Goal: Transaction & Acquisition: Purchase product/service

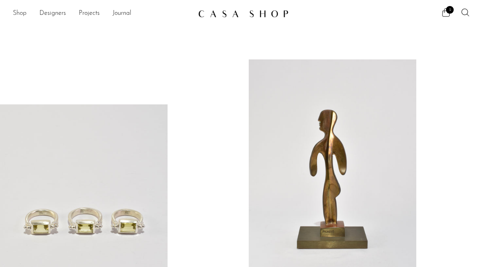
click at [23, 13] on link "Shop" at bounding box center [20, 13] width 14 height 10
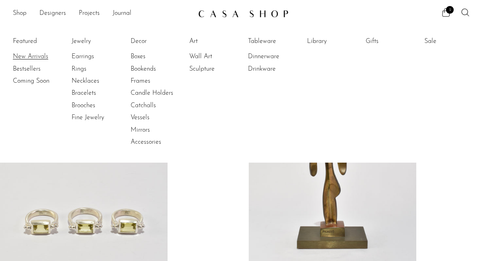
click at [41, 53] on link "New Arrivals" at bounding box center [43, 56] width 60 height 9
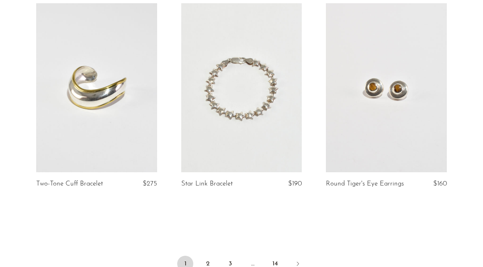
scroll to position [2396, 0]
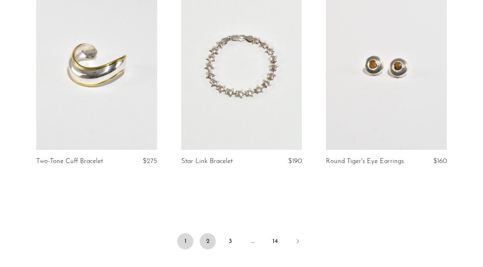
click at [207, 247] on link "2" at bounding box center [208, 241] width 16 height 16
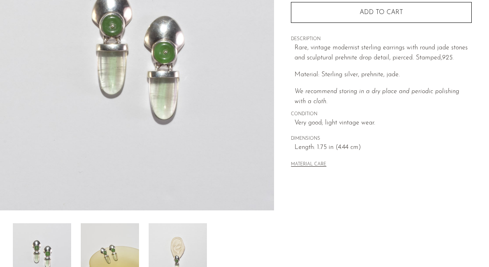
scroll to position [164, 0]
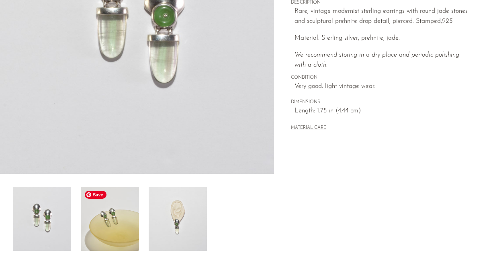
click at [105, 233] on img at bounding box center [110, 219] width 58 height 64
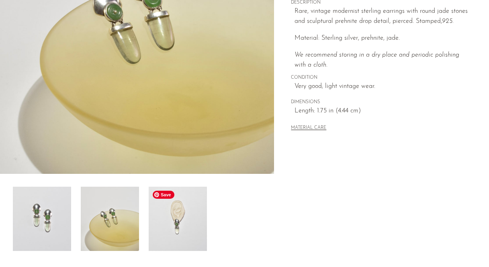
click at [178, 224] on img at bounding box center [178, 219] width 58 height 64
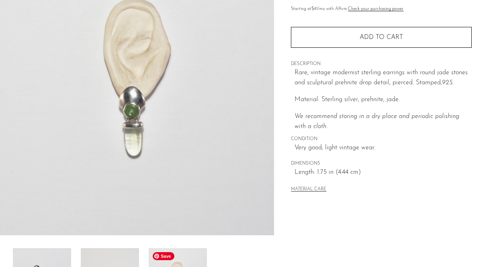
scroll to position [100, 0]
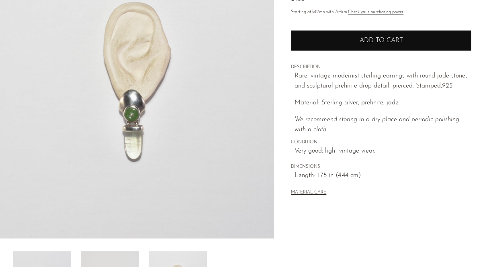
click at [333, 47] on button "Add to cart" at bounding box center [381, 40] width 181 height 21
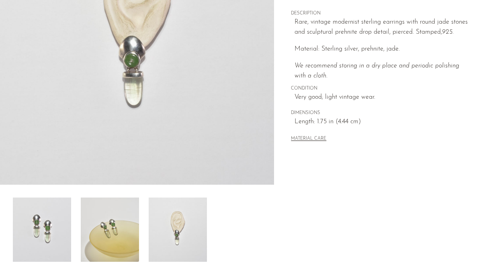
scroll to position [154, 0]
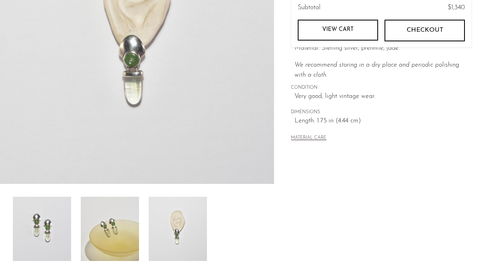
click at [314, 131] on div "MATERIAL CARE" at bounding box center [381, 135] width 181 height 16
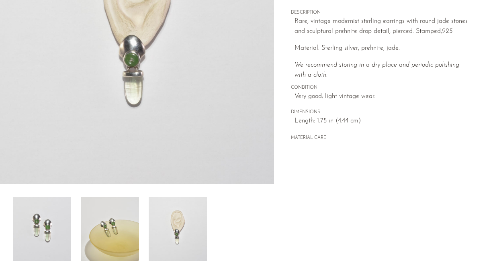
click at [314, 135] on button "MATERIAL CARE" at bounding box center [308, 138] width 35 height 6
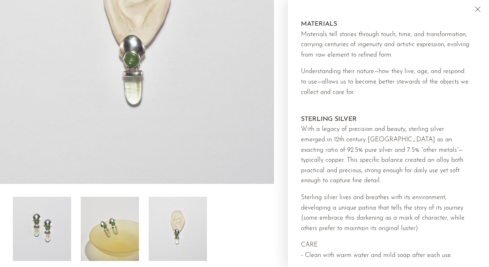
click at [255, 209] on div at bounding box center [137, 229] width 248 height 64
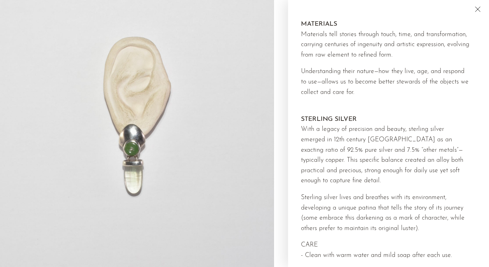
scroll to position [0, 0]
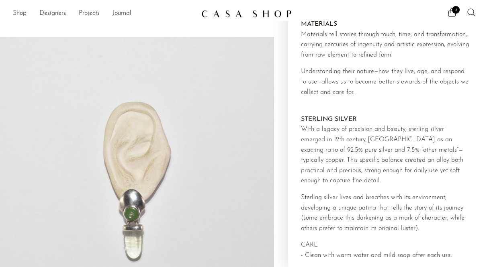
click at [281, 91] on div "Collections New Arrivals Prehnite Jade Earrings $450 Starting at $41 /mo with A…" at bounding box center [381, 226] width 215 height 379
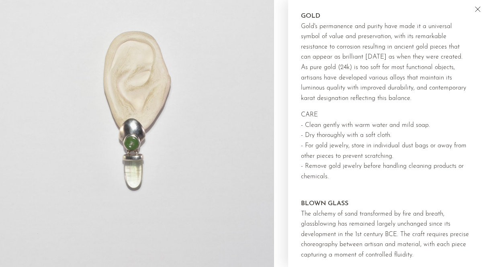
scroll to position [864, 0]
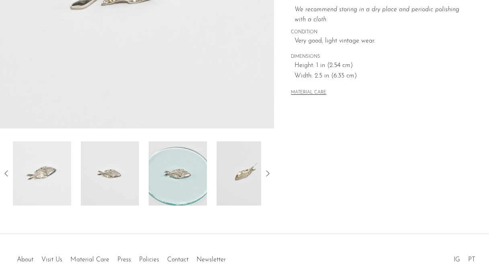
scroll to position [236, 0]
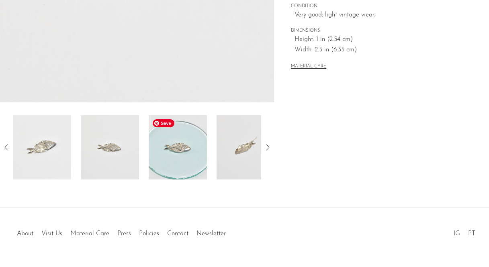
click at [190, 154] on img at bounding box center [178, 147] width 58 height 64
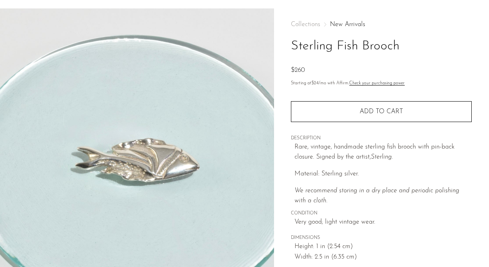
scroll to position [0, 0]
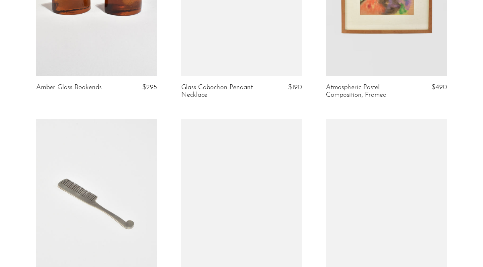
scroll to position [2509, 0]
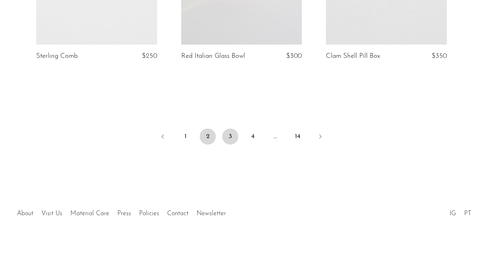
click at [228, 136] on link "3" at bounding box center [230, 137] width 16 height 16
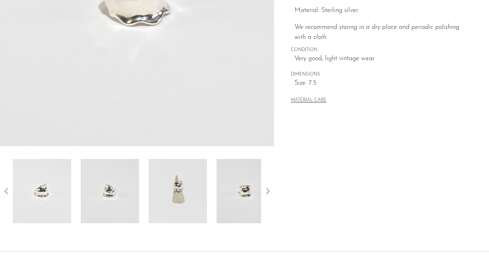
scroll to position [193, 0]
click at [207, 180] on div at bounding box center [137, 190] width 248 height 64
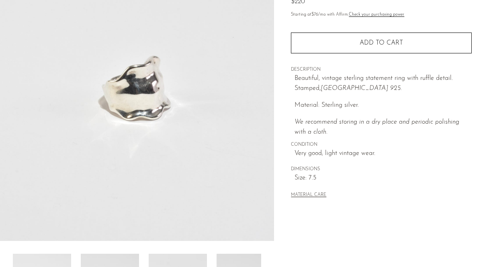
scroll to position [50, 0]
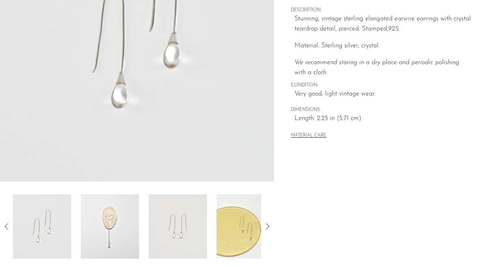
scroll to position [256, 0]
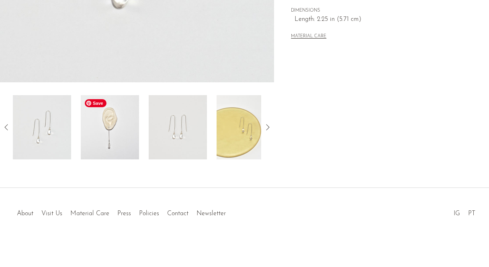
click at [106, 125] on img at bounding box center [110, 127] width 58 height 64
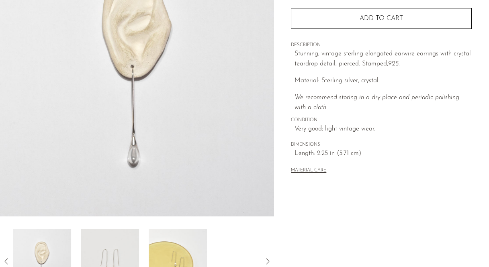
scroll to position [121, 0]
click at [169, 256] on img at bounding box center [178, 262] width 58 height 64
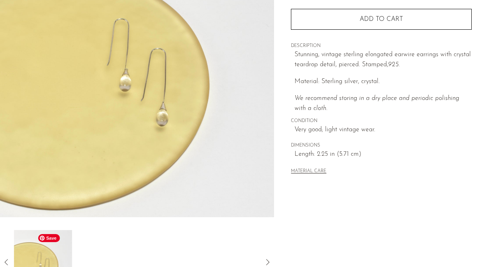
click at [6, 258] on icon at bounding box center [7, 263] width 10 height 10
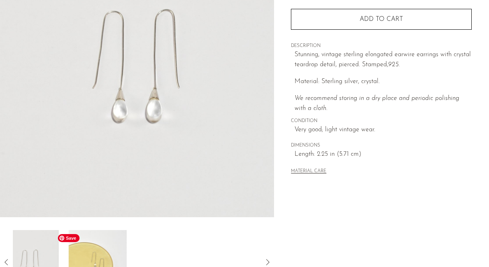
click at [45, 254] on img at bounding box center [30, 262] width 58 height 64
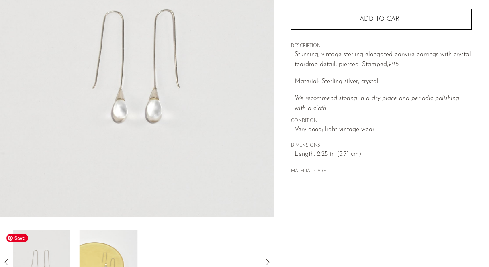
click at [5, 259] on icon at bounding box center [7, 263] width 10 height 10
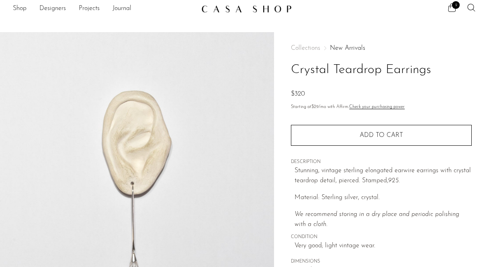
scroll to position [0, 0]
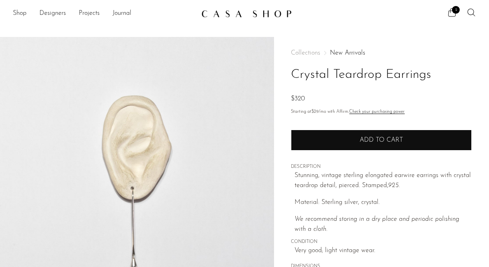
click at [340, 139] on button "Add to cart" at bounding box center [381, 140] width 181 height 21
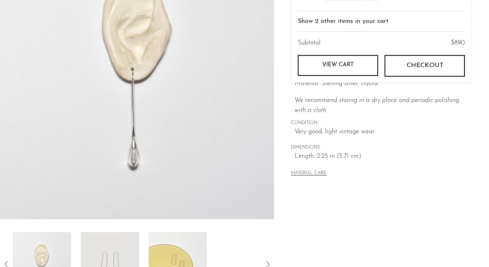
scroll to position [103, 0]
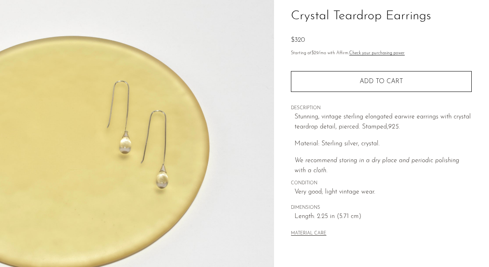
scroll to position [0, 0]
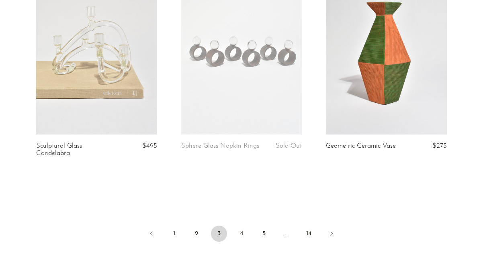
scroll to position [2398, 0]
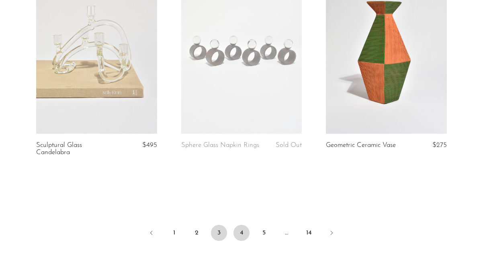
click at [242, 234] on link "4" at bounding box center [241, 233] width 16 height 16
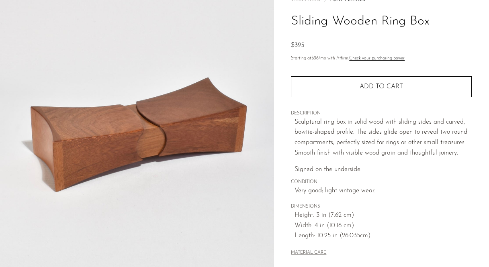
scroll to position [141, 0]
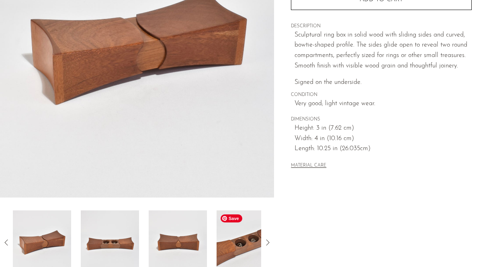
click at [243, 232] on img at bounding box center [246, 243] width 58 height 64
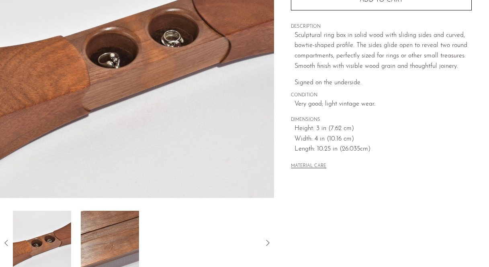
scroll to position [149, 0]
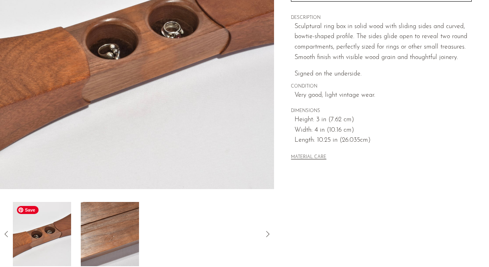
click at [48, 233] on img at bounding box center [42, 234] width 58 height 64
click at [8, 232] on icon at bounding box center [7, 234] width 10 height 10
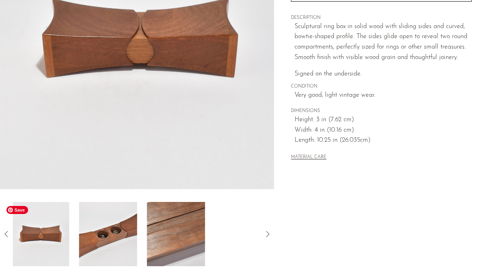
scroll to position [137, 0]
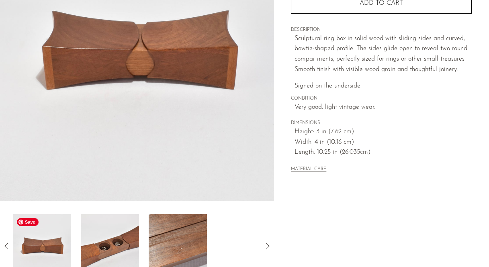
click at [31, 249] on img at bounding box center [42, 246] width 58 height 64
click at [114, 250] on img at bounding box center [110, 246] width 58 height 64
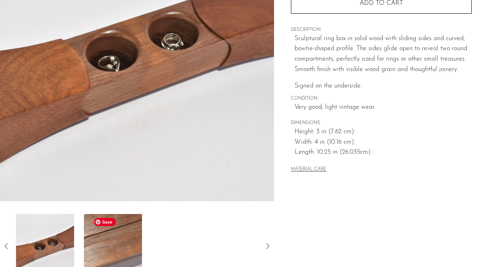
click at [112, 247] on img at bounding box center [113, 246] width 58 height 64
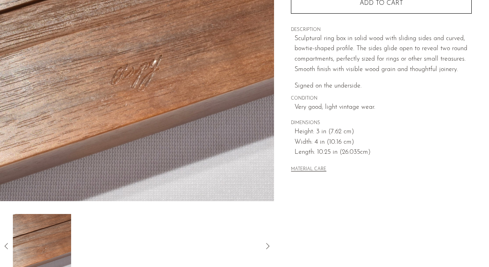
click at [6, 247] on icon at bounding box center [5, 246] width 3 height 6
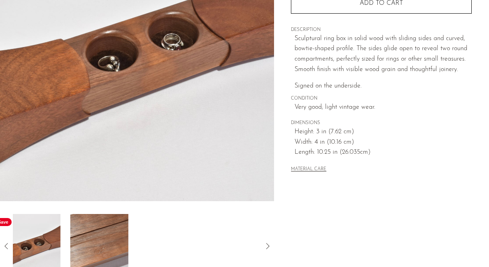
click at [34, 243] on img at bounding box center [31, 246] width 58 height 64
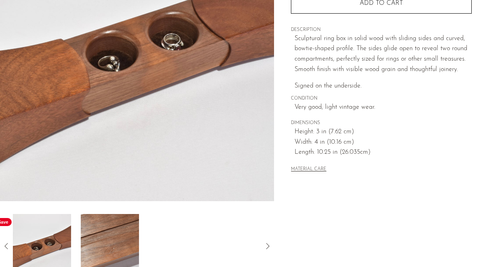
click at [5, 248] on icon at bounding box center [7, 247] width 10 height 10
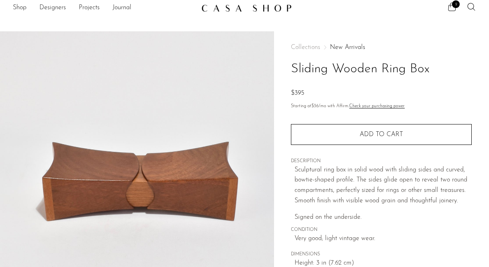
scroll to position [0, 0]
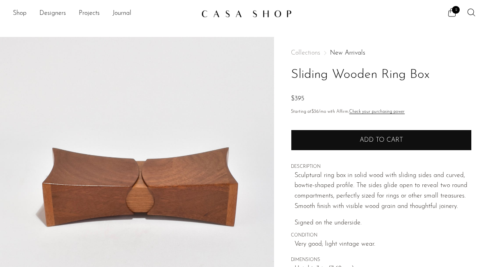
click at [321, 133] on button "Add to cart" at bounding box center [381, 140] width 181 height 21
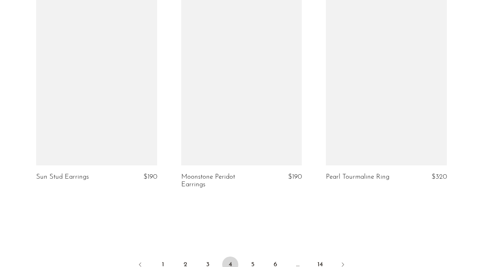
scroll to position [2445, 0]
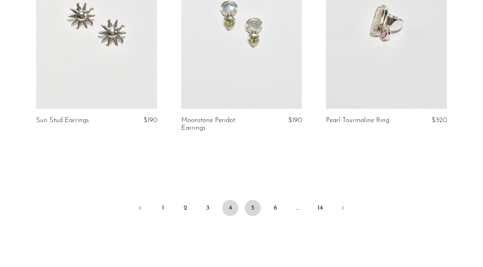
click at [251, 200] on link "5" at bounding box center [253, 208] width 16 height 16
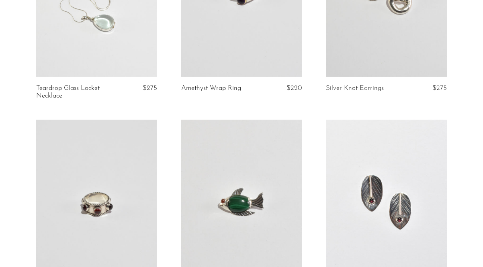
scroll to position [1959, 0]
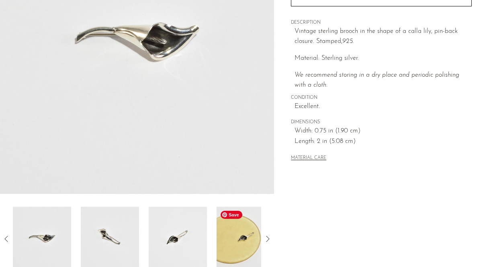
scroll to position [246, 0]
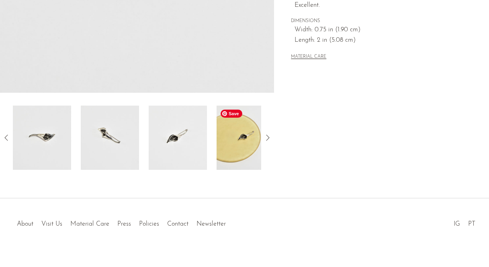
click at [231, 154] on img at bounding box center [246, 138] width 58 height 64
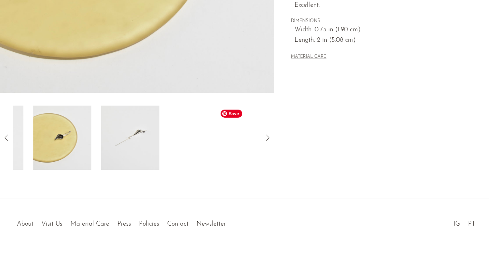
scroll to position [0, 0]
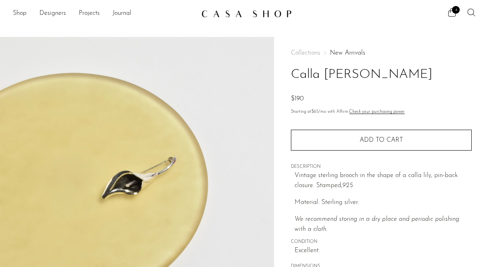
click at [473, 11] on icon at bounding box center [471, 12] width 8 height 8
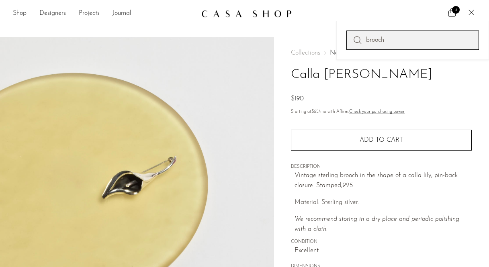
type input "brooch"
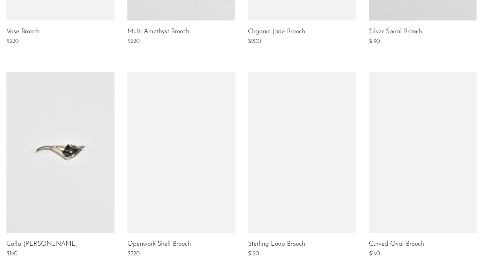
scroll to position [729, 0]
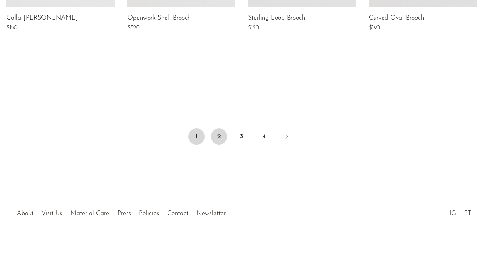
click at [216, 134] on link "2" at bounding box center [219, 137] width 16 height 16
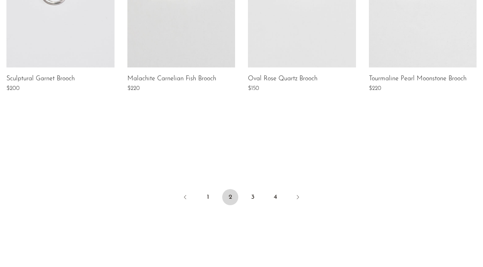
scroll to position [714, 0]
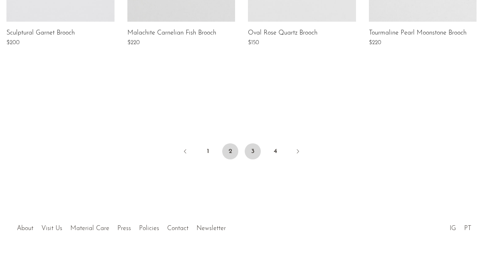
click at [253, 150] on link "3" at bounding box center [253, 151] width 16 height 16
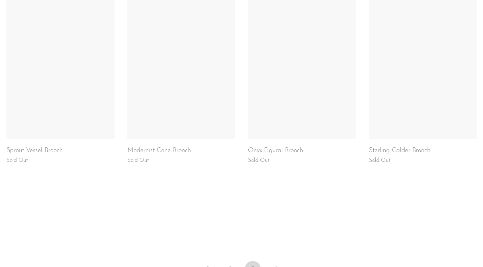
scroll to position [649, 0]
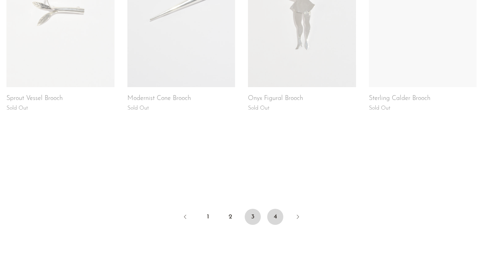
click at [275, 217] on link "4" at bounding box center [275, 217] width 16 height 16
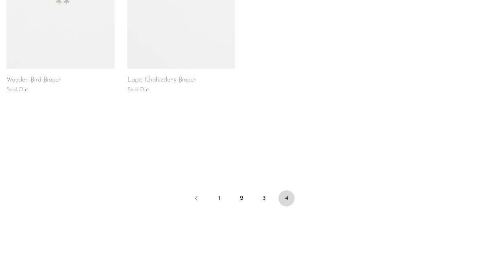
scroll to position [285, 0]
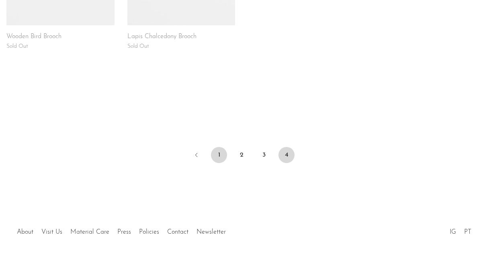
click at [220, 155] on link "1" at bounding box center [219, 155] width 16 height 16
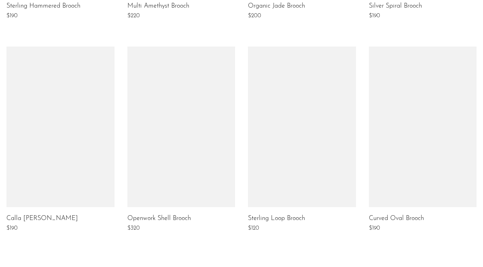
scroll to position [529, 0]
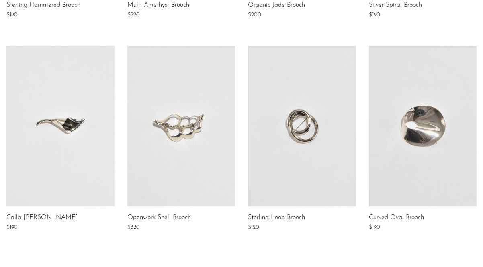
click at [78, 111] on link at bounding box center [60, 126] width 108 height 161
